Goal: Information Seeking & Learning: Learn about a topic

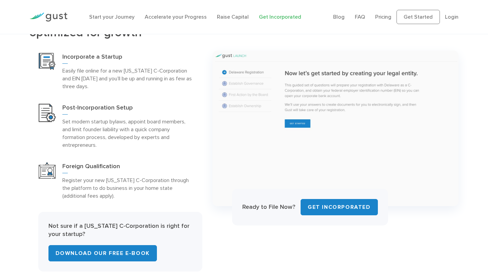
scroll to position [313, 0]
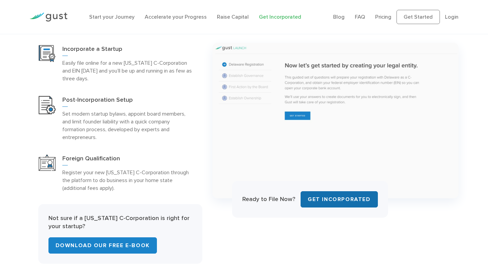
click at [341, 199] on link "Get INCORPORATED" at bounding box center [339, 199] width 77 height 16
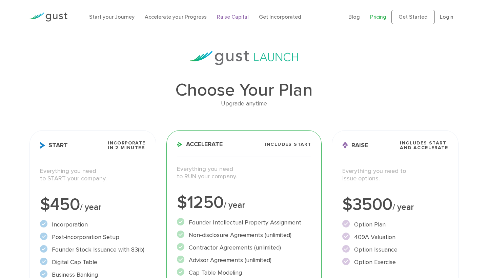
click at [226, 16] on link "Raise Capital" at bounding box center [233, 17] width 32 height 6
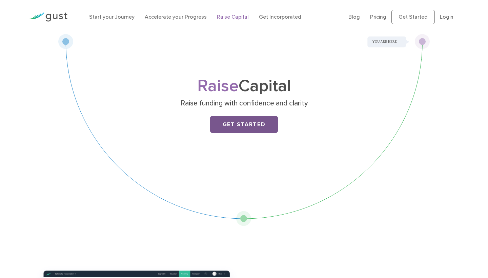
click at [242, 124] on link "Get Started" at bounding box center [244, 124] width 68 height 17
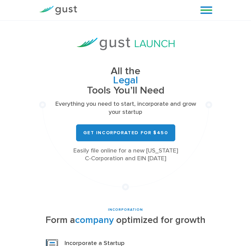
click at [206, 7] on link at bounding box center [206, 10] width 12 height 10
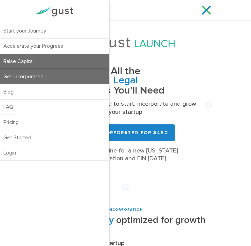
click at [27, 60] on link "Raise Capital" at bounding box center [54, 61] width 109 height 15
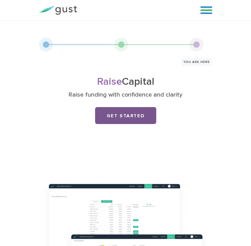
click at [130, 116] on link "Get Started" at bounding box center [125, 115] width 61 height 17
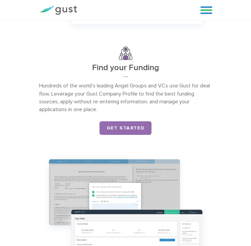
scroll to position [536, 0]
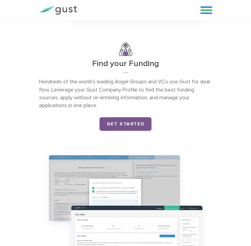
click at [122, 127] on link "Get Started" at bounding box center [125, 124] width 52 height 14
